Goal: Book appointment/travel/reservation

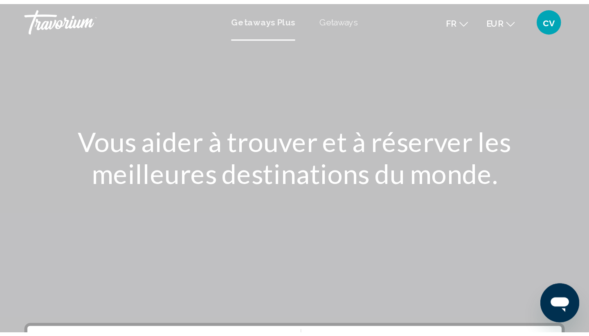
scroll to position [39, 0]
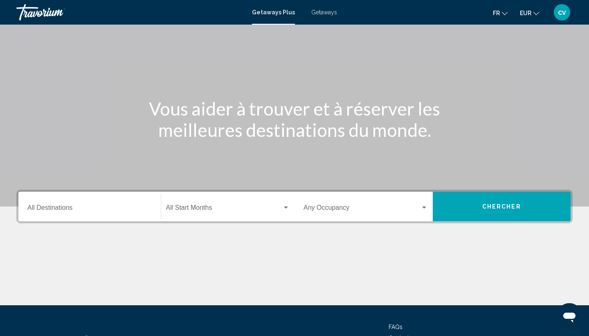
click at [122, 199] on div "Destination All Destinations" at bounding box center [89, 207] width 124 height 26
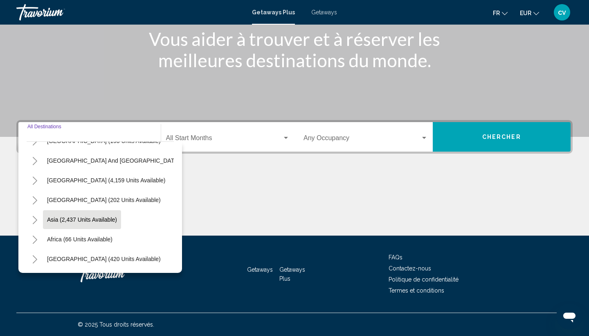
scroll to position [133, 0]
click at [47, 220] on button "Africa (66 units available)" at bounding box center [80, 239] width 74 height 19
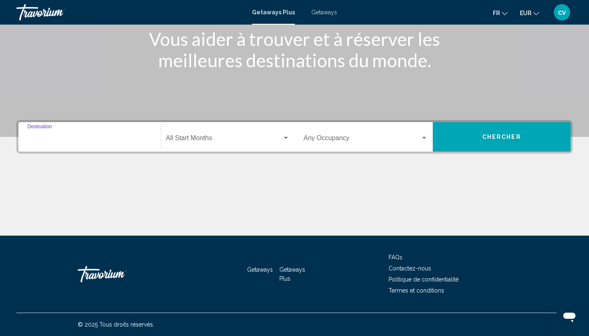
type input "**********"
click at [320, 142] on span "Search widget" at bounding box center [362, 139] width 117 height 7
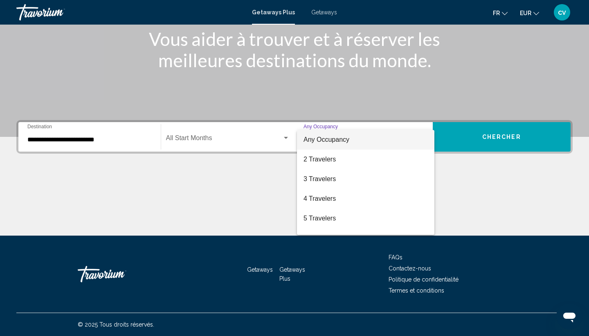
click at [396, 139] on div at bounding box center [294, 168] width 589 height 336
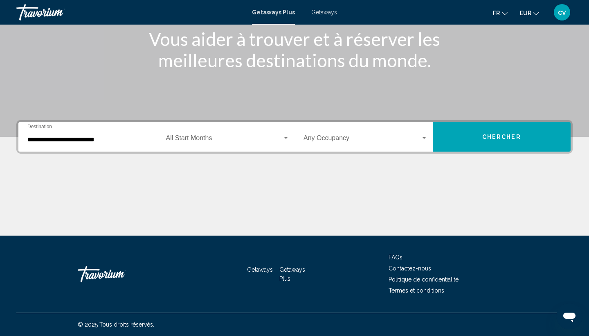
click at [396, 142] on button "Chercher" at bounding box center [502, 136] width 138 height 29
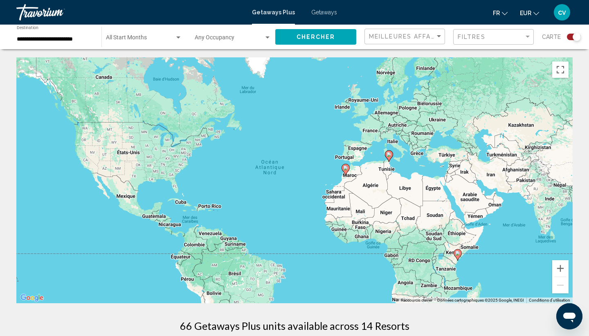
click at [347, 169] on image "Main content" at bounding box center [345, 167] width 5 height 5
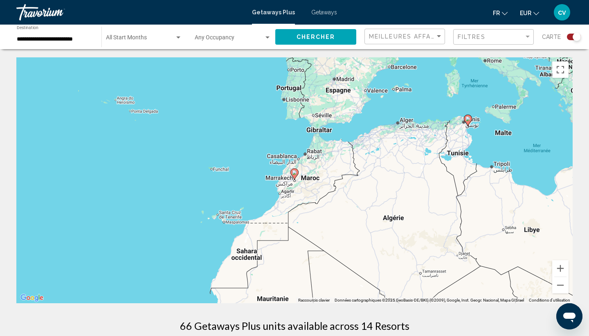
click at [297, 174] on image "Main content" at bounding box center [294, 172] width 5 height 5
type input "**********"
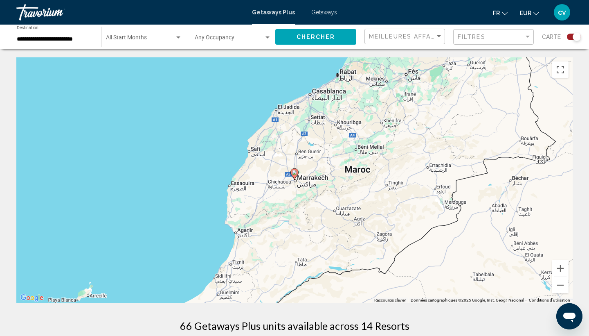
click at [297, 174] on image "Main content" at bounding box center [294, 172] width 5 height 5
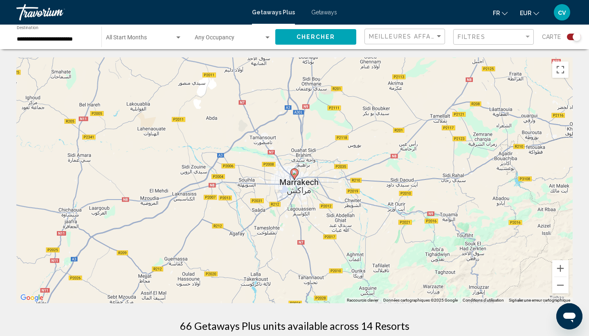
click at [297, 174] on image "Main content" at bounding box center [294, 172] width 5 height 5
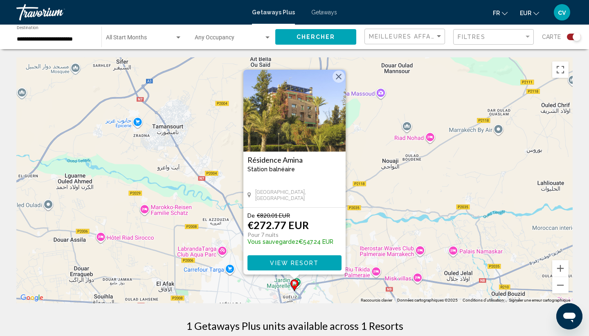
click at [277, 220] on span "View Resort" at bounding box center [294, 263] width 49 height 7
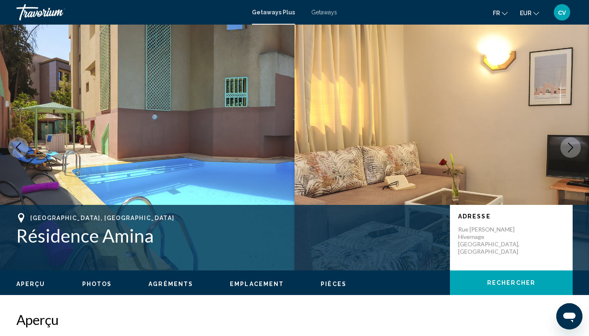
click at [396, 146] on button "Next image" at bounding box center [571, 147] width 20 height 20
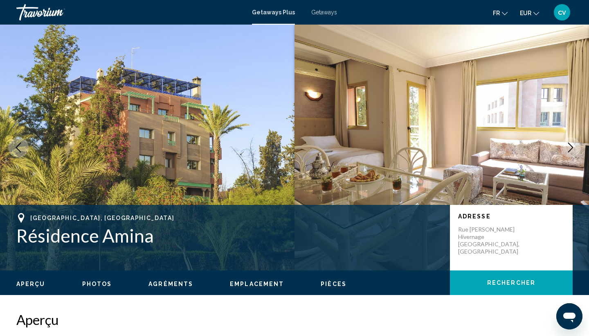
click at [396, 146] on button "Next image" at bounding box center [571, 147] width 20 height 20
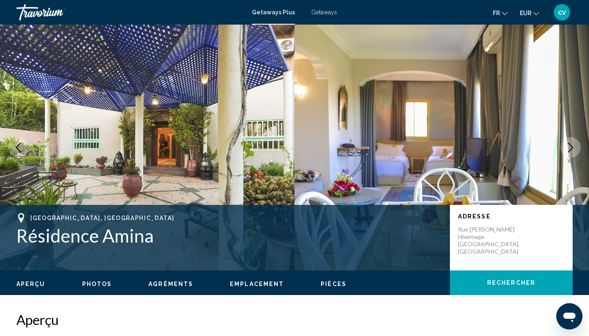
click at [396, 146] on button "Next image" at bounding box center [571, 147] width 20 height 20
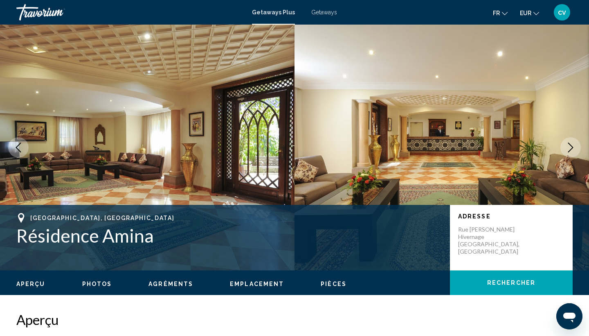
click at [396, 146] on button "Next image" at bounding box center [571, 147] width 20 height 20
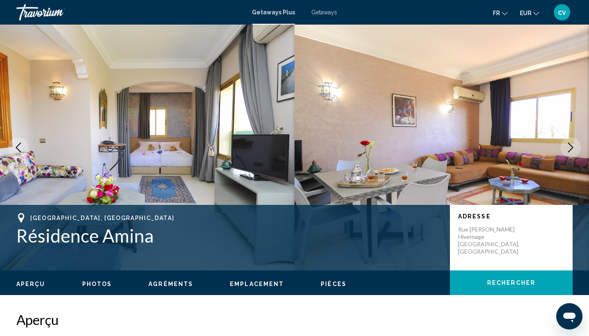
click at [396, 146] on button "Next image" at bounding box center [571, 147] width 20 height 20
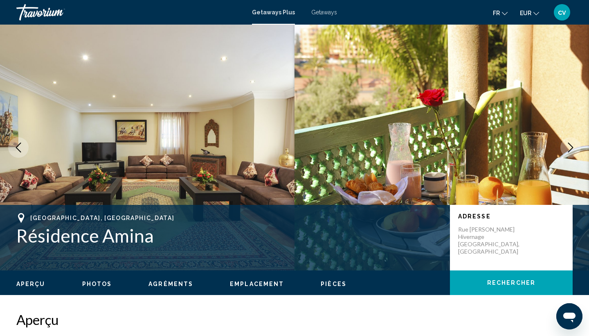
click at [396, 146] on button "Next image" at bounding box center [571, 147] width 20 height 20
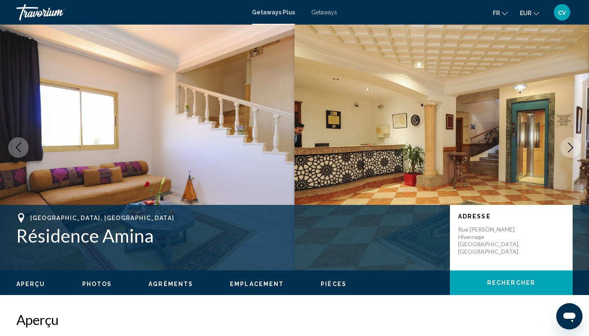
click at [396, 146] on button "Next image" at bounding box center [571, 147] width 20 height 20
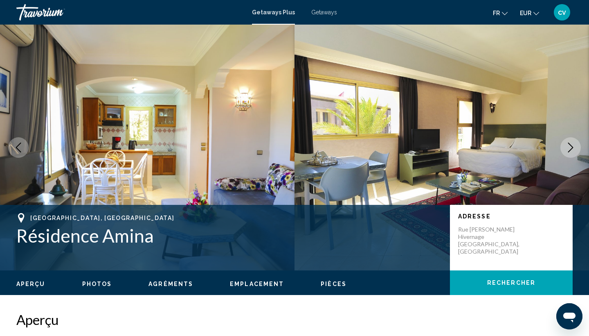
click at [396, 146] on button "Next image" at bounding box center [571, 147] width 20 height 20
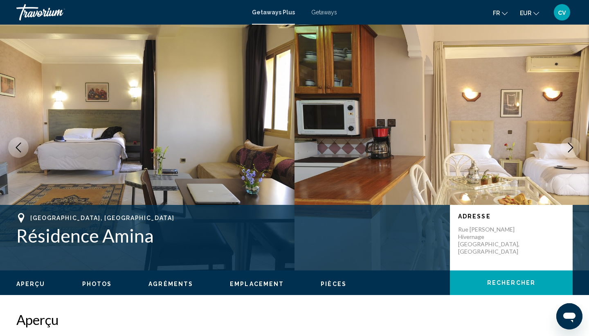
click at [396, 149] on icon "Next image" at bounding box center [571, 147] width 10 height 10
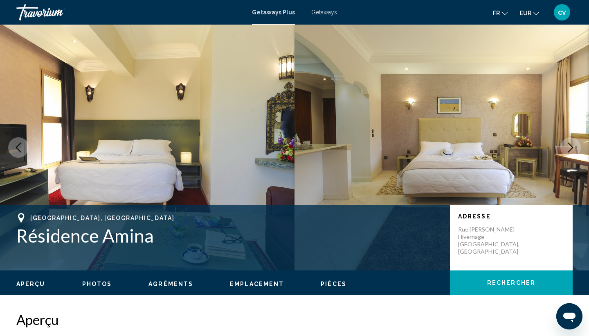
click at [396, 149] on icon "Next image" at bounding box center [571, 147] width 10 height 10
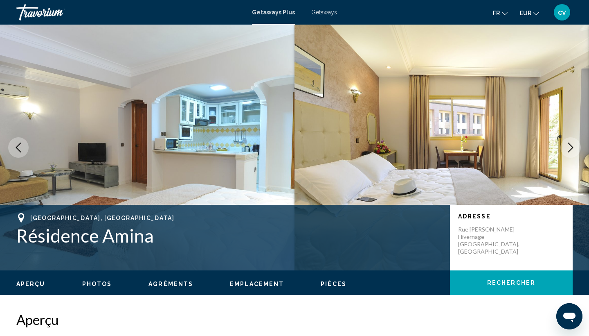
click at [396, 149] on icon "Next image" at bounding box center [571, 147] width 10 height 10
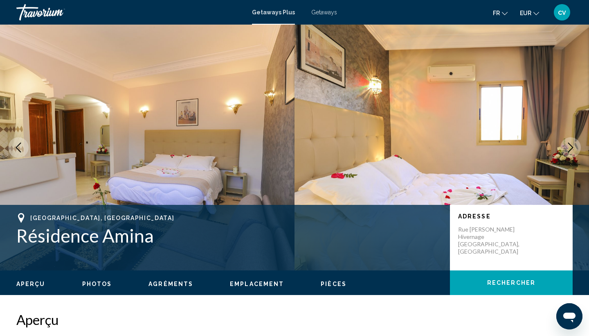
click at [396, 149] on icon "Next image" at bounding box center [571, 147] width 10 height 10
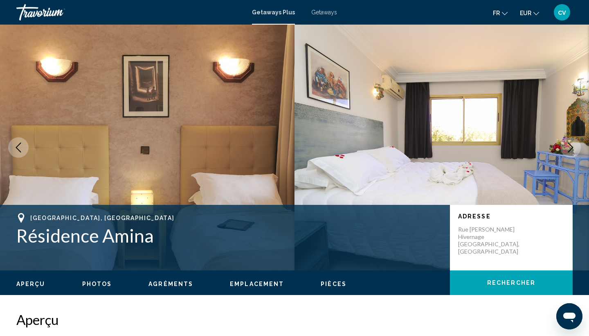
click at [396, 149] on icon "Next image" at bounding box center [571, 147] width 10 height 10
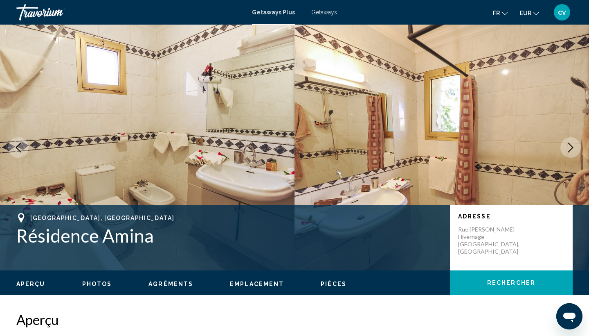
click at [396, 149] on icon "Next image" at bounding box center [571, 147] width 10 height 10
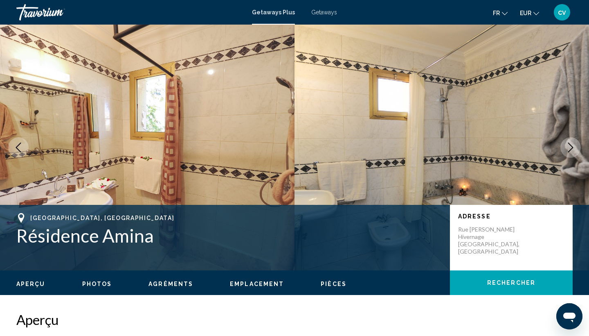
click at [396, 149] on icon "Next image" at bounding box center [571, 147] width 10 height 10
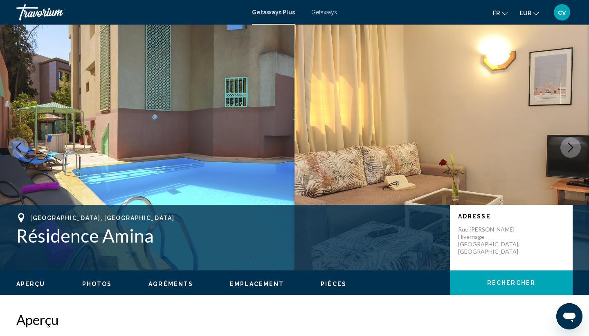
click at [372, 183] on img "Main content" at bounding box center [442, 148] width 295 height 246
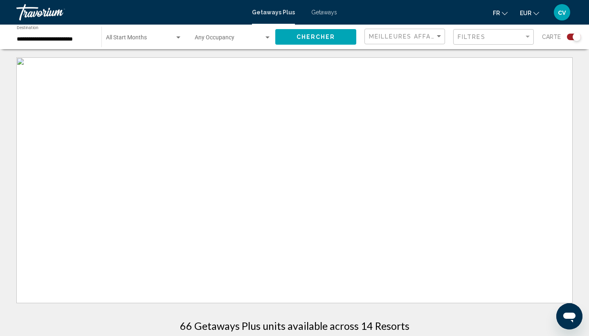
click at [320, 14] on span "Getaways" at bounding box center [325, 12] width 26 height 7
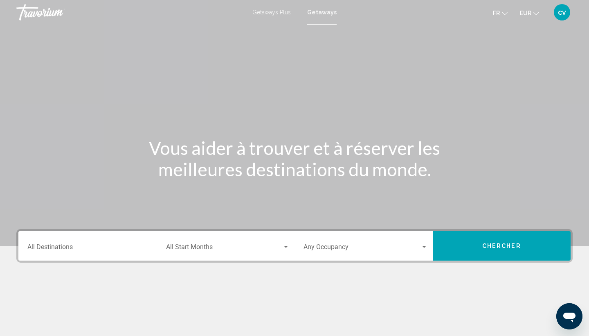
click at [72, 220] on input "Destination All Destinations" at bounding box center [89, 248] width 124 height 7
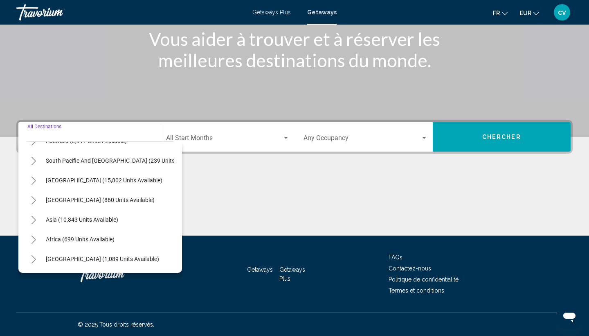
scroll to position [133, 1]
click at [38, 220] on button "Toggle Africa (699 units available)" at bounding box center [33, 239] width 16 height 16
click at [43, 220] on button "[GEOGRAPHIC_DATA] (60 units available)" at bounding box center [91, 258] width 114 height 19
type input "**********"
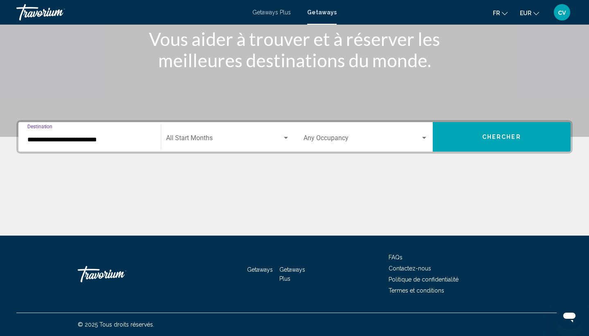
click at [368, 137] on span "Search widget" at bounding box center [362, 139] width 117 height 7
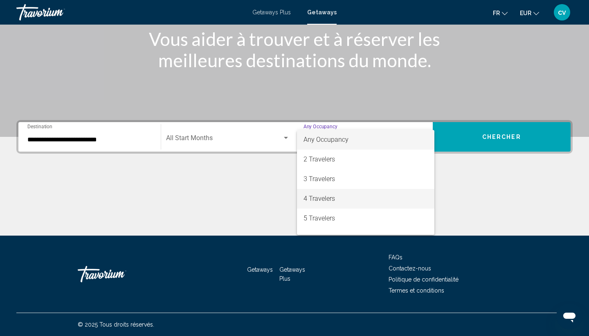
click at [332, 196] on span "4 Travelers" at bounding box center [366, 199] width 124 height 20
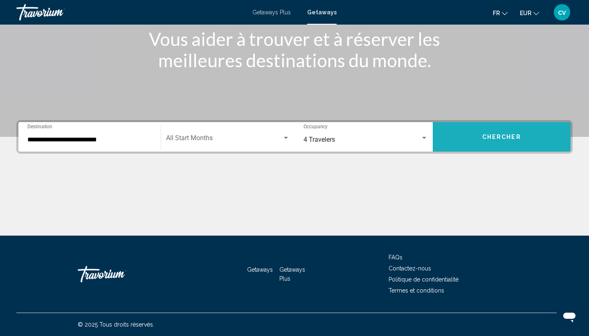
click at [396, 140] on button "Chercher" at bounding box center [502, 136] width 138 height 29
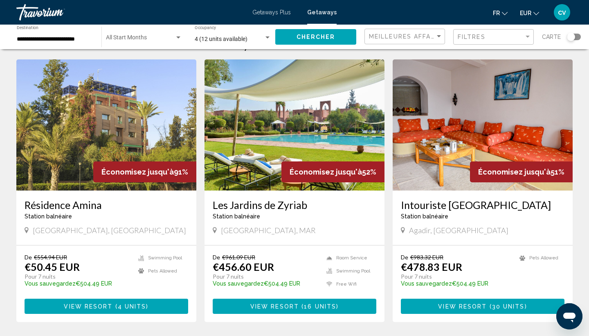
scroll to position [27, 0]
click at [125, 190] on div "Résidence Amina Station balnéaire - Ceci est une station d'adultes seulement [G…" at bounding box center [106, 217] width 180 height 54
click at [134, 117] on img "Main content" at bounding box center [106, 124] width 180 height 131
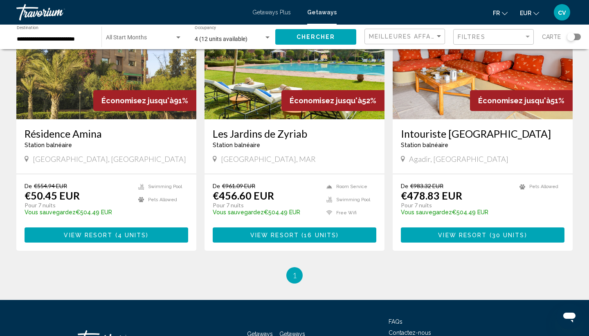
scroll to position [51, 0]
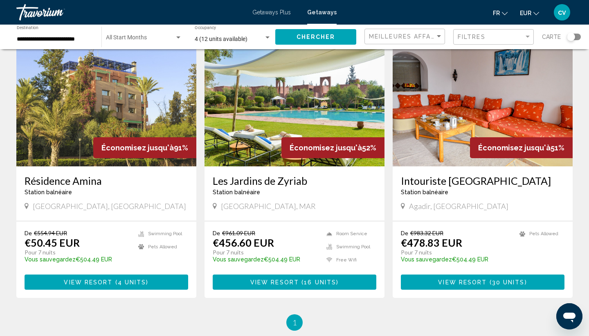
click at [396, 82] on img "Main content" at bounding box center [483, 100] width 180 height 131
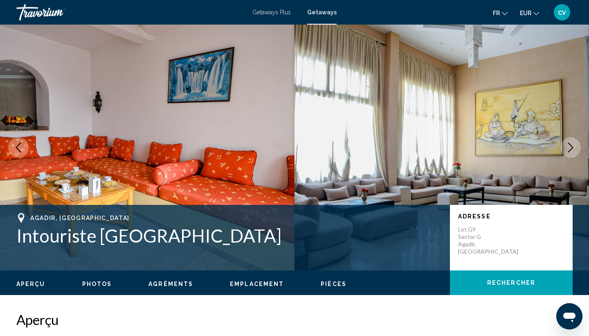
click at [396, 142] on button "Next image" at bounding box center [571, 147] width 20 height 20
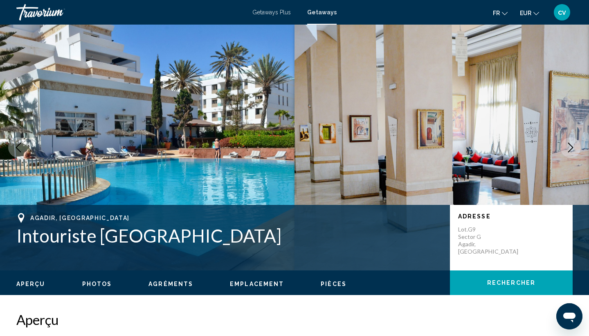
click at [396, 142] on button "Next image" at bounding box center [571, 147] width 20 height 20
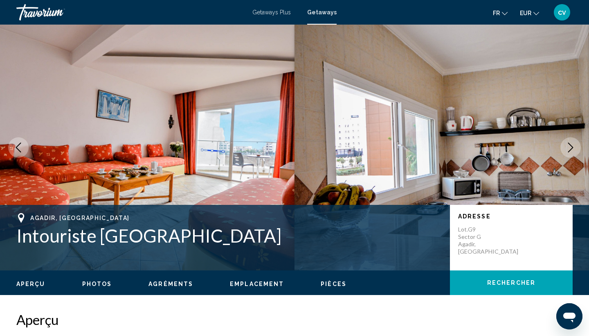
click at [396, 142] on button "Next image" at bounding box center [571, 147] width 20 height 20
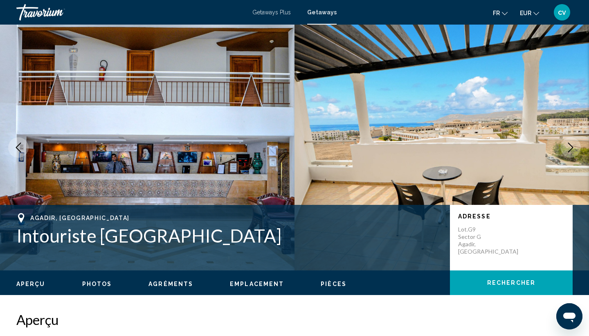
click at [396, 142] on button "Next image" at bounding box center [571, 147] width 20 height 20
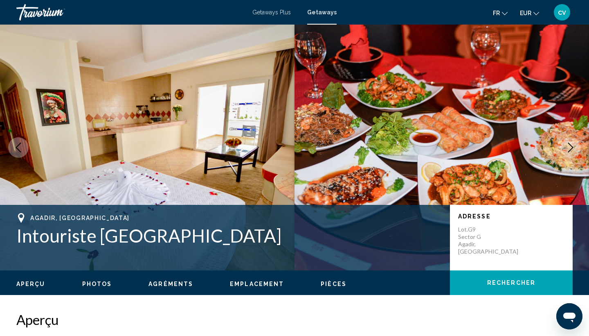
click at [396, 142] on button "Next image" at bounding box center [571, 147] width 20 height 20
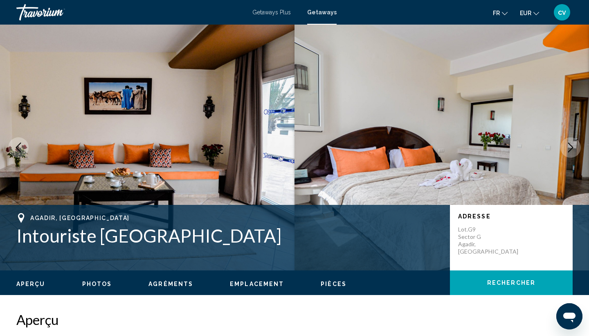
click at [396, 142] on button "Next image" at bounding box center [571, 147] width 20 height 20
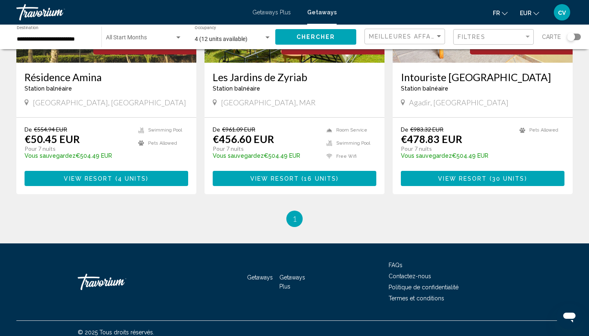
scroll to position [154, 0]
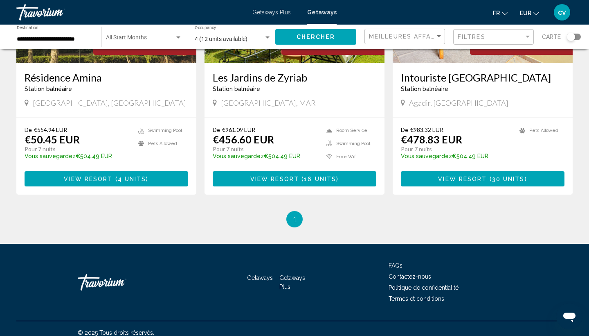
click at [90, 176] on span "View Resort" at bounding box center [88, 179] width 49 height 7
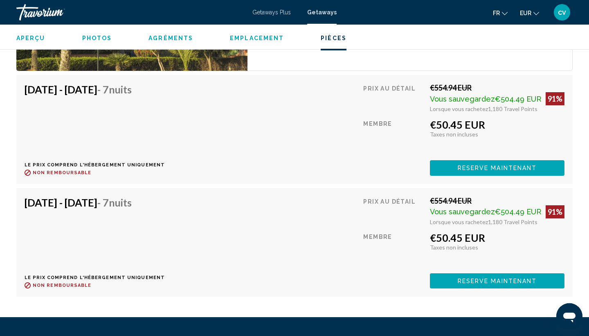
scroll to position [1585, 0]
